Goal: Task Accomplishment & Management: Complete application form

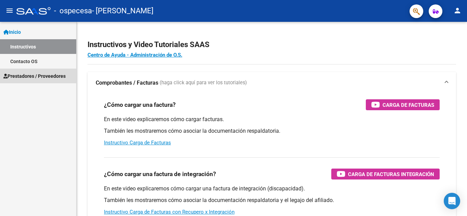
click at [52, 74] on span "Prestadores / Proveedores" at bounding box center [34, 76] width 62 height 8
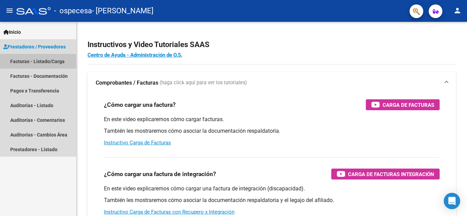
click at [48, 59] on link "Facturas - Listado/Carga" at bounding box center [38, 61] width 76 height 15
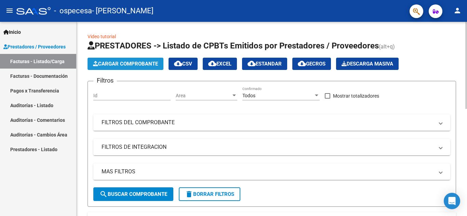
click at [152, 65] on span "Cargar Comprobante" at bounding box center [125, 64] width 65 height 6
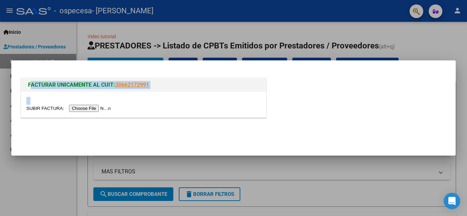
drag, startPoint x: 152, startPoint y: 65, endPoint x: 104, endPoint y: 104, distance: 61.5
click at [104, 104] on mat-dialog-container "FACTURAR UNICAMENTE AL CUIT: 30662172991" at bounding box center [233, 108] width 444 height 95
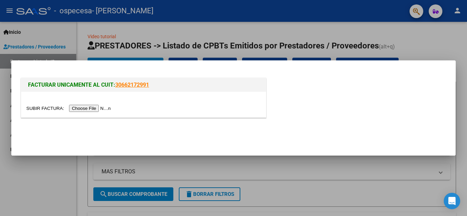
click at [104, 112] on div at bounding box center [143, 105] width 245 height 26
click at [104, 108] on input "file" at bounding box center [69, 108] width 86 height 7
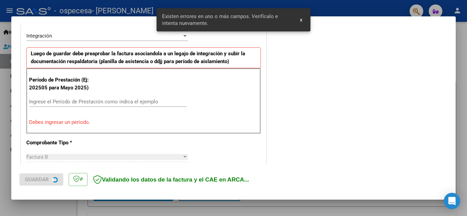
scroll to position [168, 0]
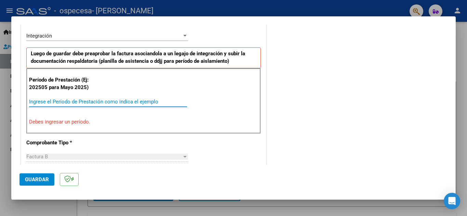
click at [44, 102] on input "Ingrese el Período de Prestación como indica el ejemplo" at bounding box center [108, 102] width 158 height 6
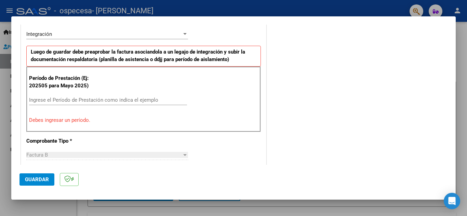
scroll to position [204, 0]
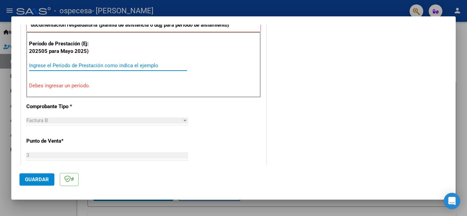
click at [39, 65] on input "Ingrese el Período de Prestación como indica el ejemplo" at bounding box center [108, 66] width 158 height 6
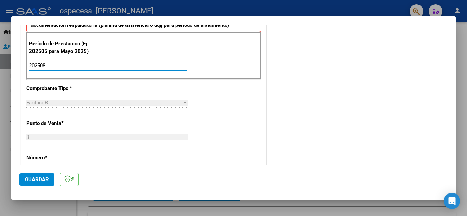
type input "202508"
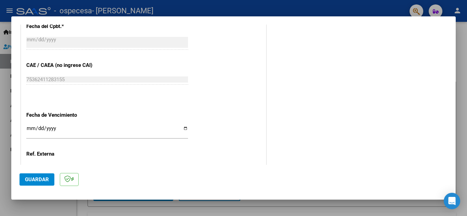
scroll to position [461, 0]
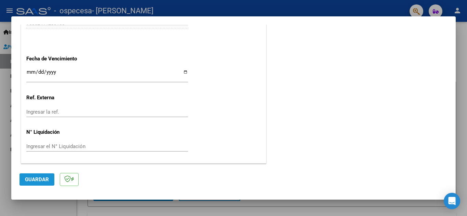
click at [35, 179] on span "Guardar" at bounding box center [37, 180] width 24 height 6
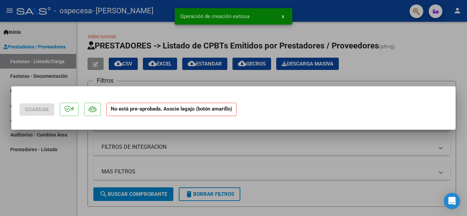
scroll to position [0, 0]
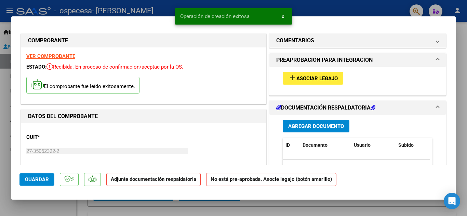
click at [301, 75] on button "add Asociar Legajo" at bounding box center [313, 78] width 61 height 13
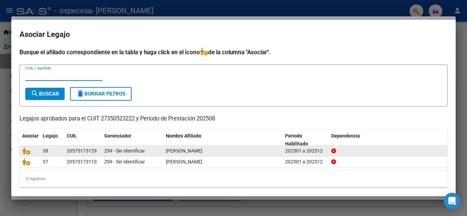
click at [202, 150] on span "[PERSON_NAME]" at bounding box center [184, 150] width 37 height 5
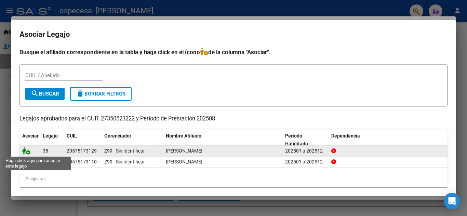
click at [28, 154] on icon at bounding box center [26, 151] width 8 height 8
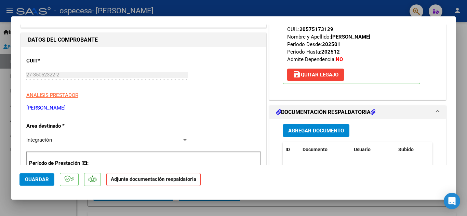
scroll to position [98, 0]
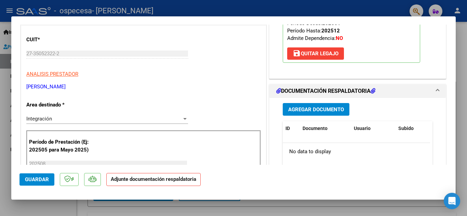
click at [183, 119] on div at bounding box center [184, 119] width 3 height 2
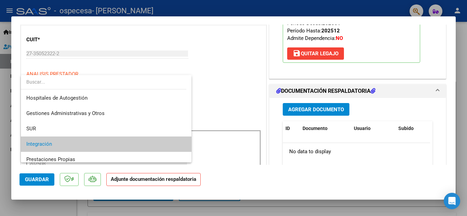
scroll to position [26, 0]
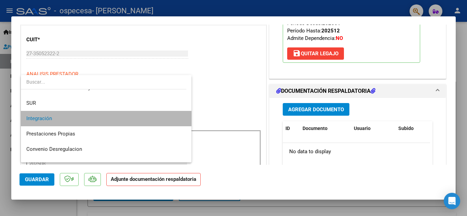
click at [183, 119] on mat-option "Integración" at bounding box center [106, 118] width 171 height 15
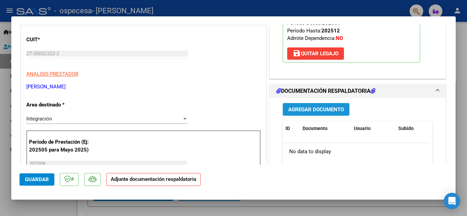
click at [328, 114] on button "Agregar Documento" at bounding box center [316, 109] width 67 height 13
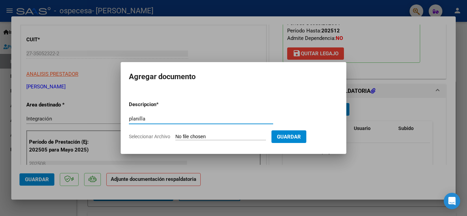
type input "planilla"
click at [242, 135] on input "Seleccionar Archivo" at bounding box center [220, 137] width 91 height 6
type input "C:\fakepath\[PERSON_NAME][DATE].pdf"
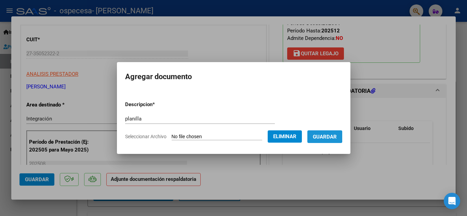
click at [326, 136] on span "Guardar" at bounding box center [325, 137] width 24 height 6
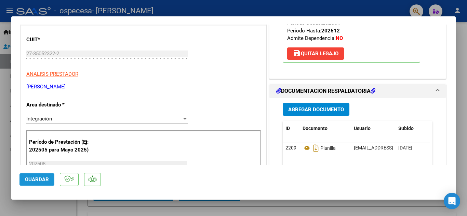
click at [46, 181] on span "Guardar" at bounding box center [37, 180] width 24 height 6
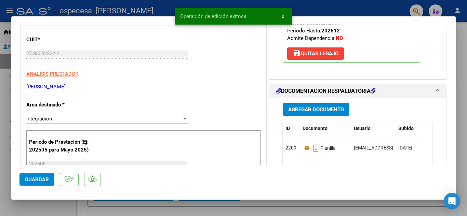
scroll to position [0, 0]
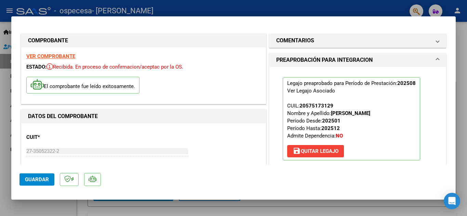
click at [337, 6] on div at bounding box center [233, 108] width 467 height 216
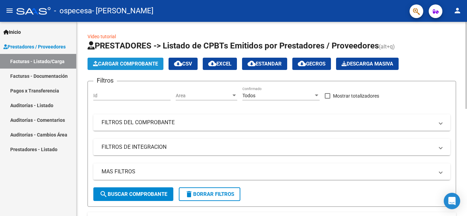
click at [131, 62] on span "Cargar Comprobante" at bounding box center [125, 64] width 65 height 6
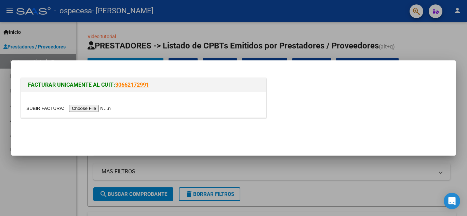
click at [105, 108] on input "file" at bounding box center [69, 108] width 86 height 7
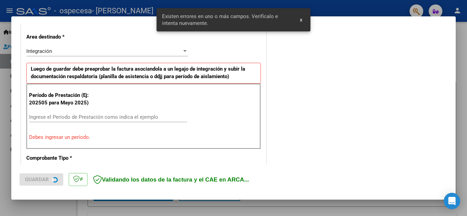
scroll to position [155, 0]
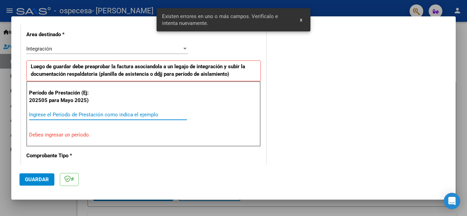
click at [48, 115] on input "Ingrese el Período de Prestación como indica el ejemplo" at bounding box center [108, 115] width 158 height 6
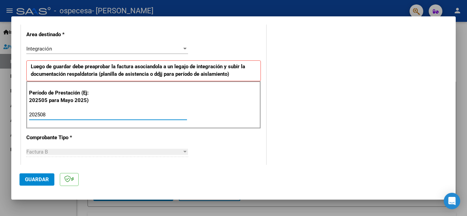
type input "202508"
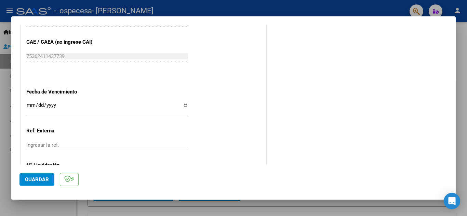
scroll to position [461, 0]
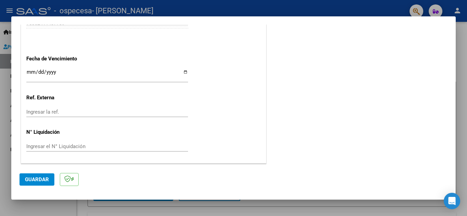
click at [50, 176] on button "Guardar" at bounding box center [36, 180] width 35 height 12
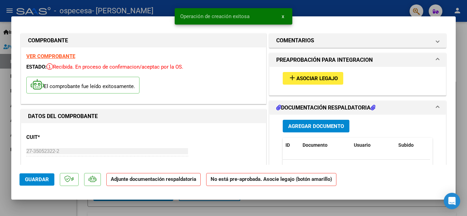
click at [300, 77] on span "Asociar Legajo" at bounding box center [316, 79] width 41 height 6
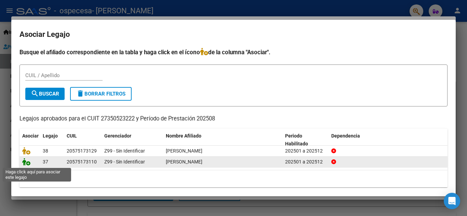
click at [26, 163] on icon at bounding box center [26, 162] width 8 height 8
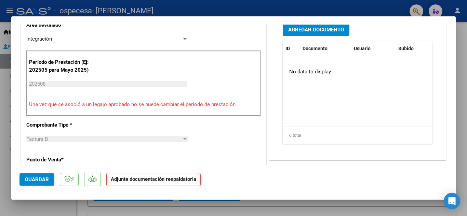
scroll to position [142, 0]
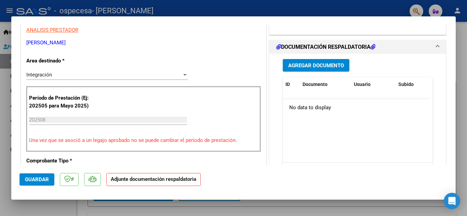
click at [336, 64] on span "Agregar Documento" at bounding box center [316, 66] width 56 height 6
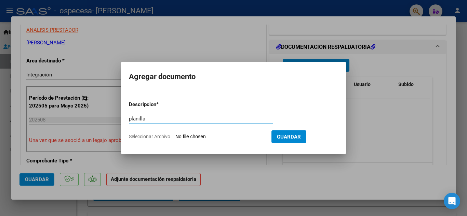
type input "planilla"
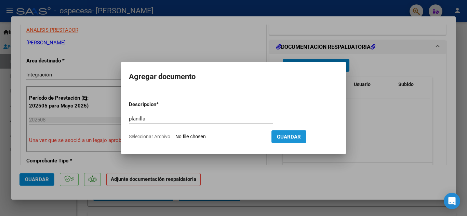
click at [294, 135] on span "Guardar" at bounding box center [289, 137] width 24 height 6
click at [263, 136] on input "Seleccionar Archivo" at bounding box center [220, 137] width 91 height 6
type input "C:\fakepath\[PERSON_NAME][DATE].pdf"
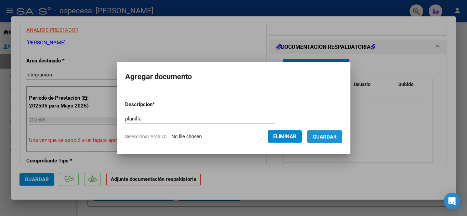
click at [341, 141] on button "Guardar" at bounding box center [324, 137] width 35 height 13
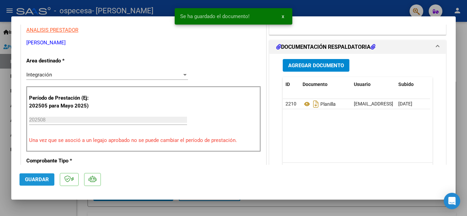
click at [46, 178] on span "Guardar" at bounding box center [37, 180] width 24 height 6
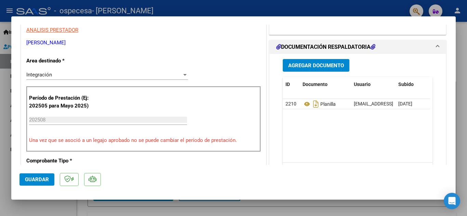
click at [295, 5] on div at bounding box center [233, 108] width 467 height 216
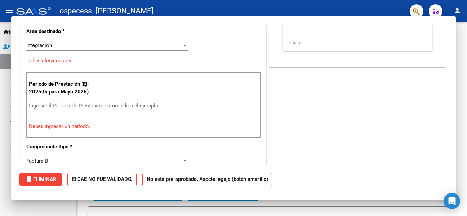
scroll to position [0, 0]
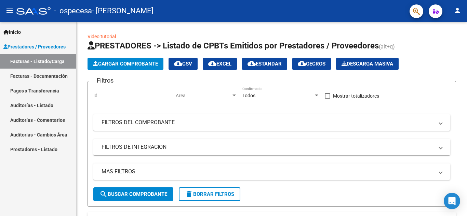
click at [32, 81] on link "Facturas - Documentación" at bounding box center [38, 76] width 76 height 15
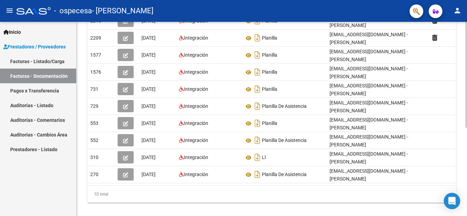
scroll to position [162, 0]
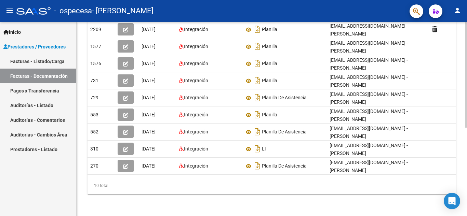
click at [461, 166] on div at bounding box center [466, 163] width 2 height 106
